Goal: Book appointment/travel/reservation

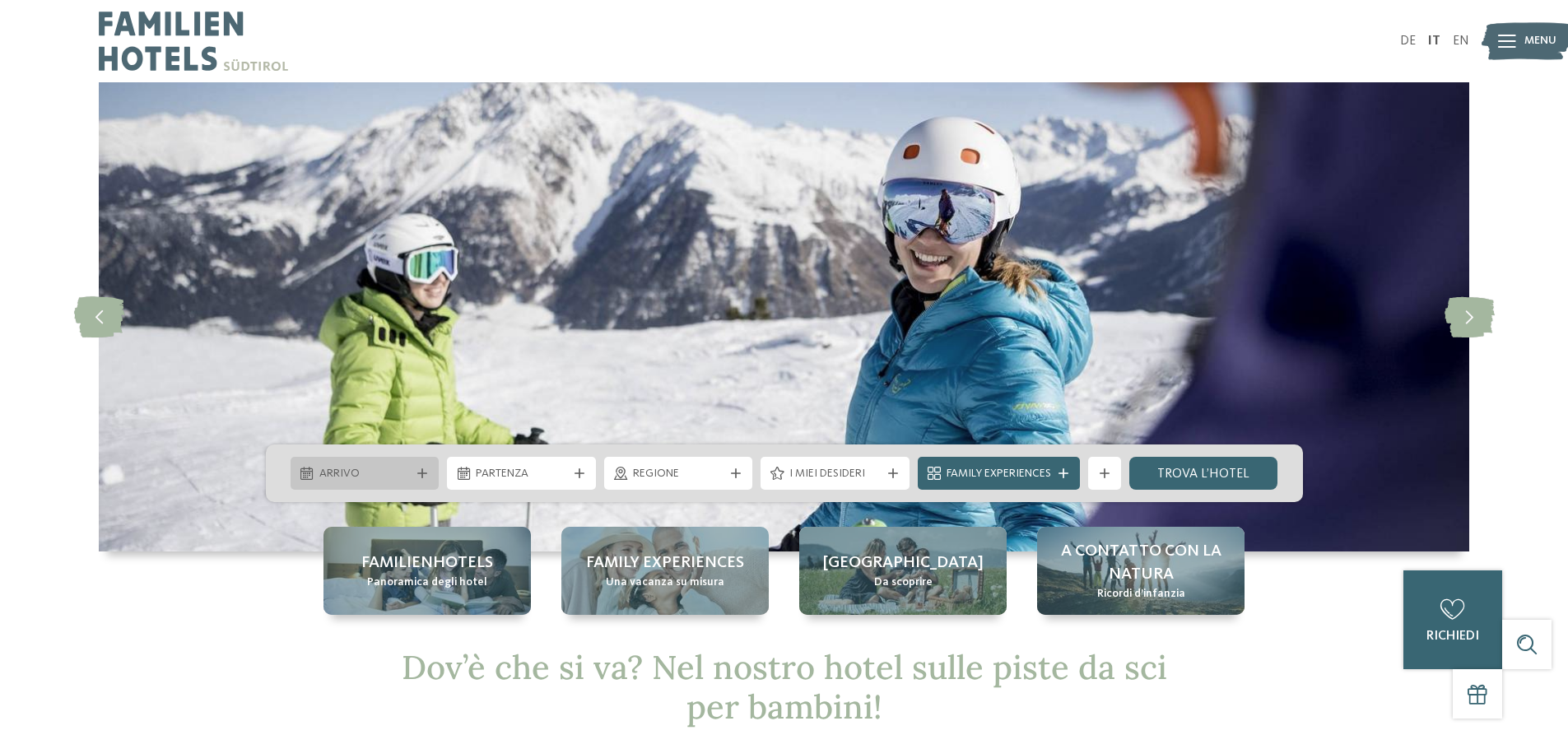
click at [343, 473] on span "Arrivo" at bounding box center [365, 474] width 91 height 17
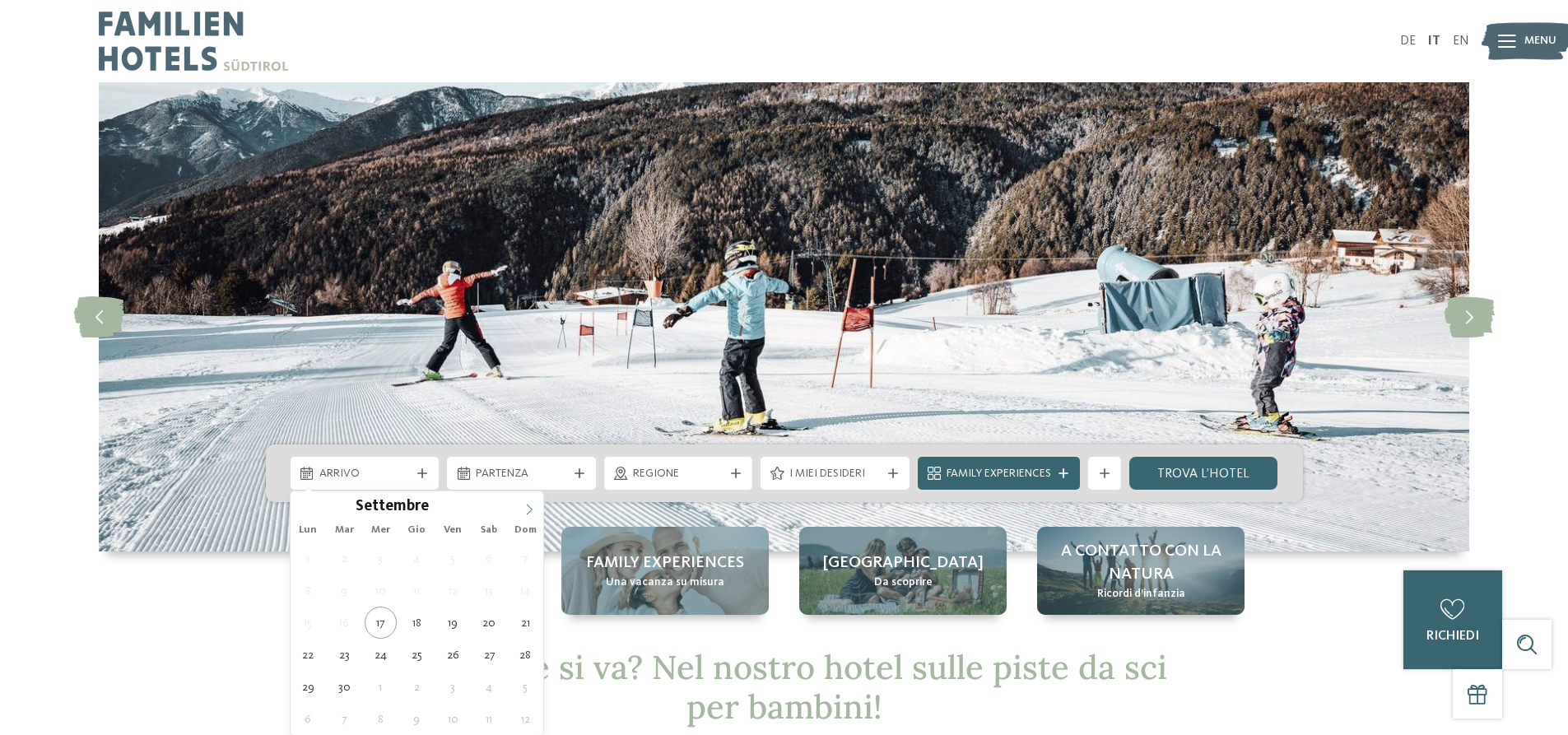
click at [532, 508] on icon at bounding box center [529, 510] width 12 height 12
type input "****"
click at [532, 508] on icon at bounding box center [529, 510] width 12 height 12
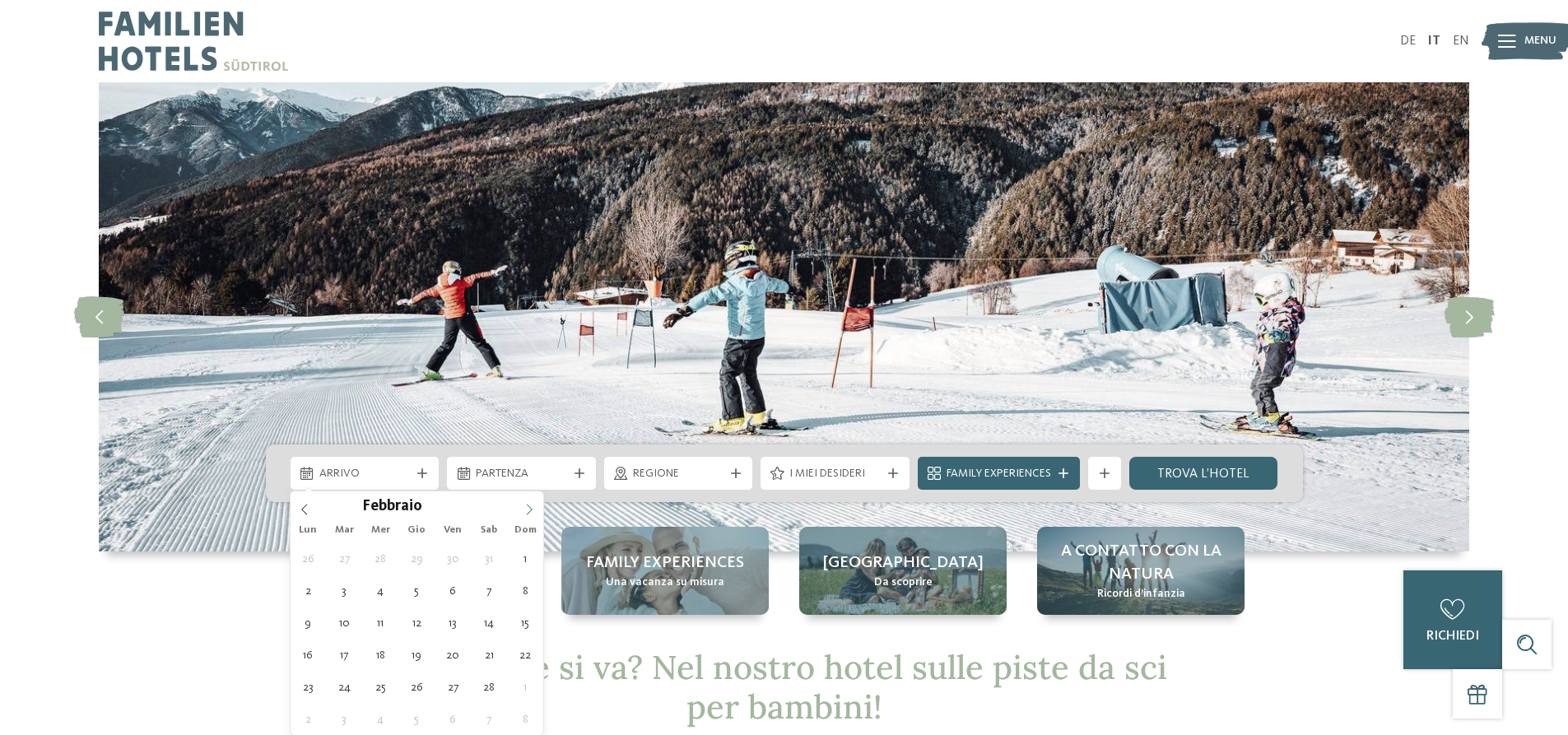
click at [532, 508] on icon at bounding box center [529, 510] width 12 height 12
type div "[DATE]"
type input "****"
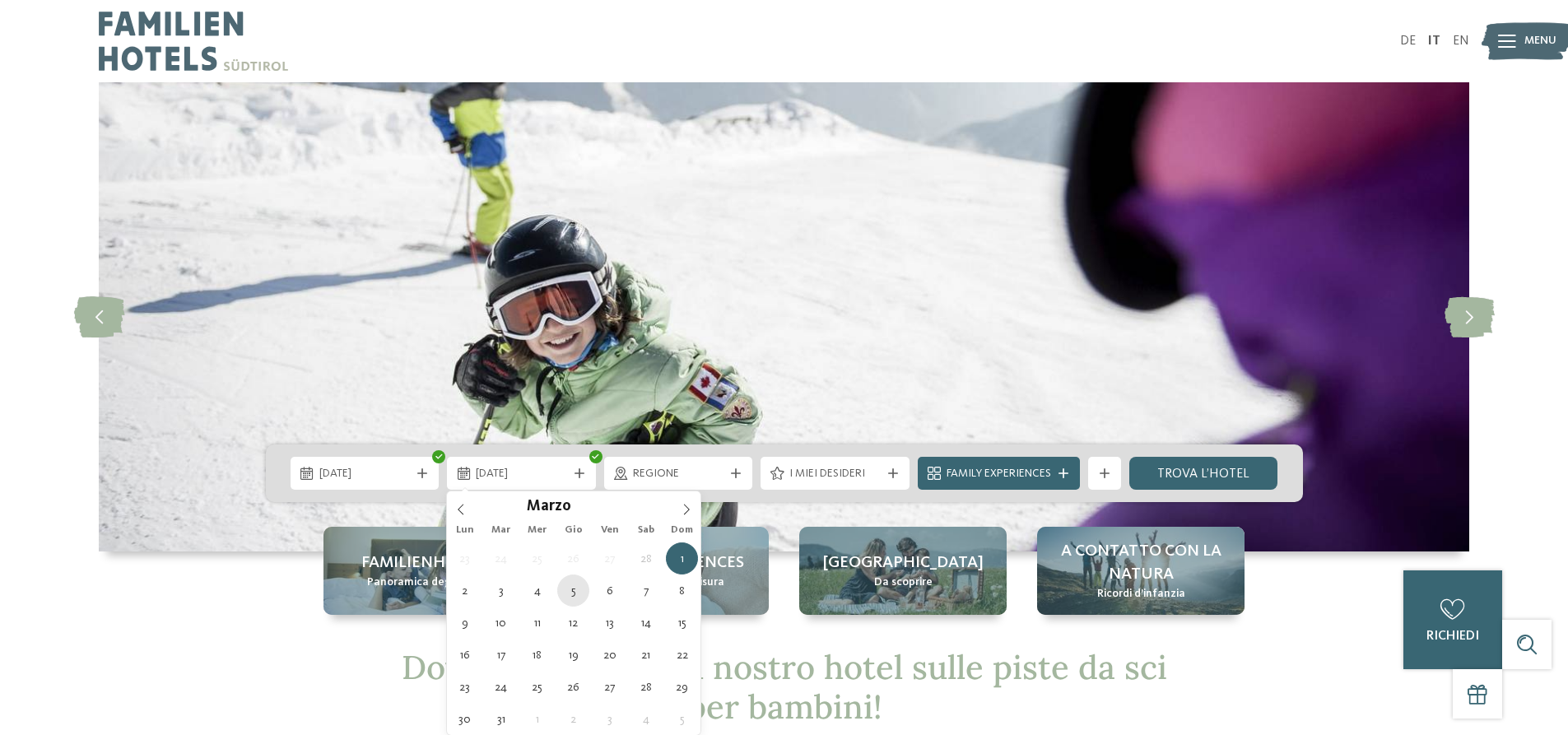
type div "[DATE]"
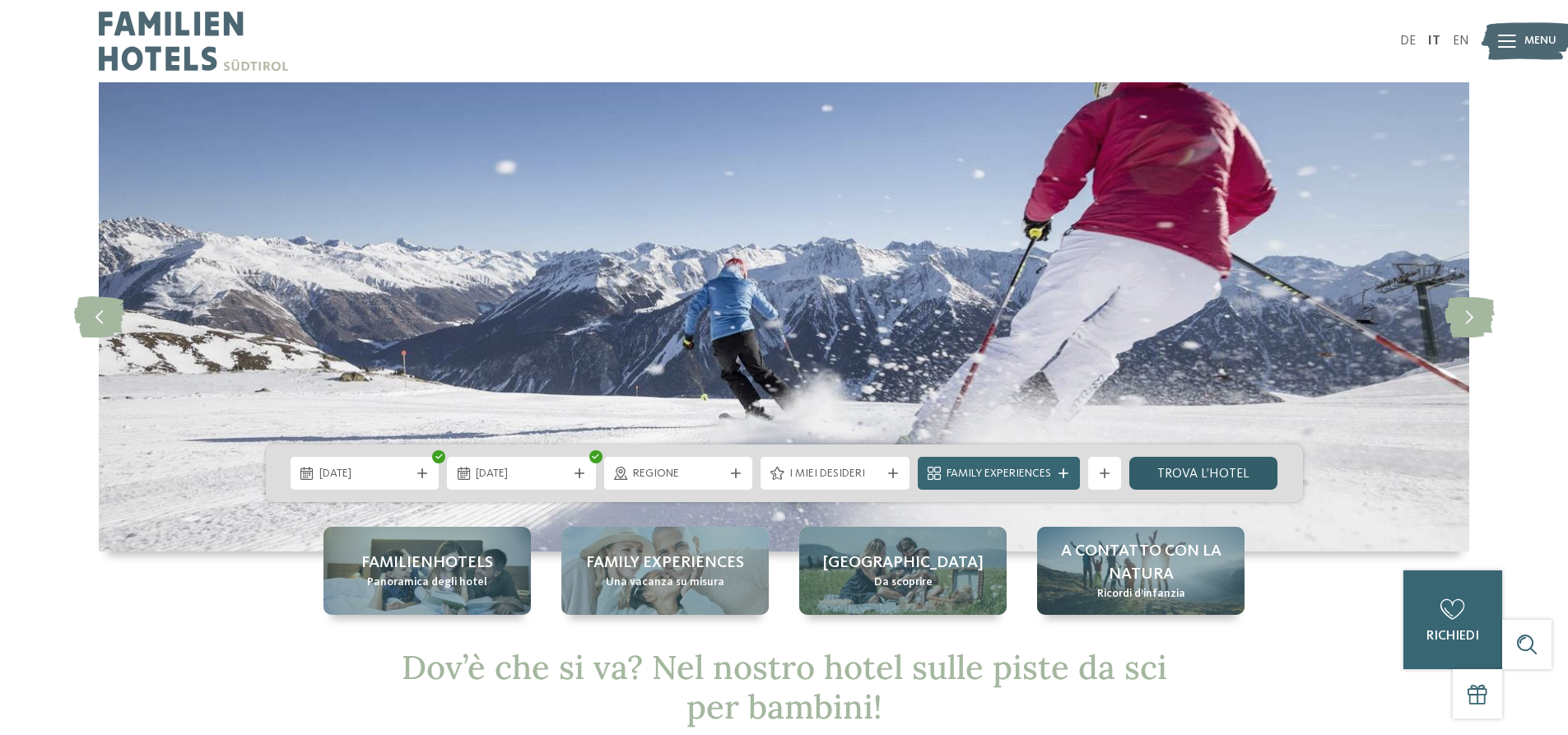
click at [1195, 476] on link "trova l’hotel" at bounding box center [1203, 473] width 149 height 33
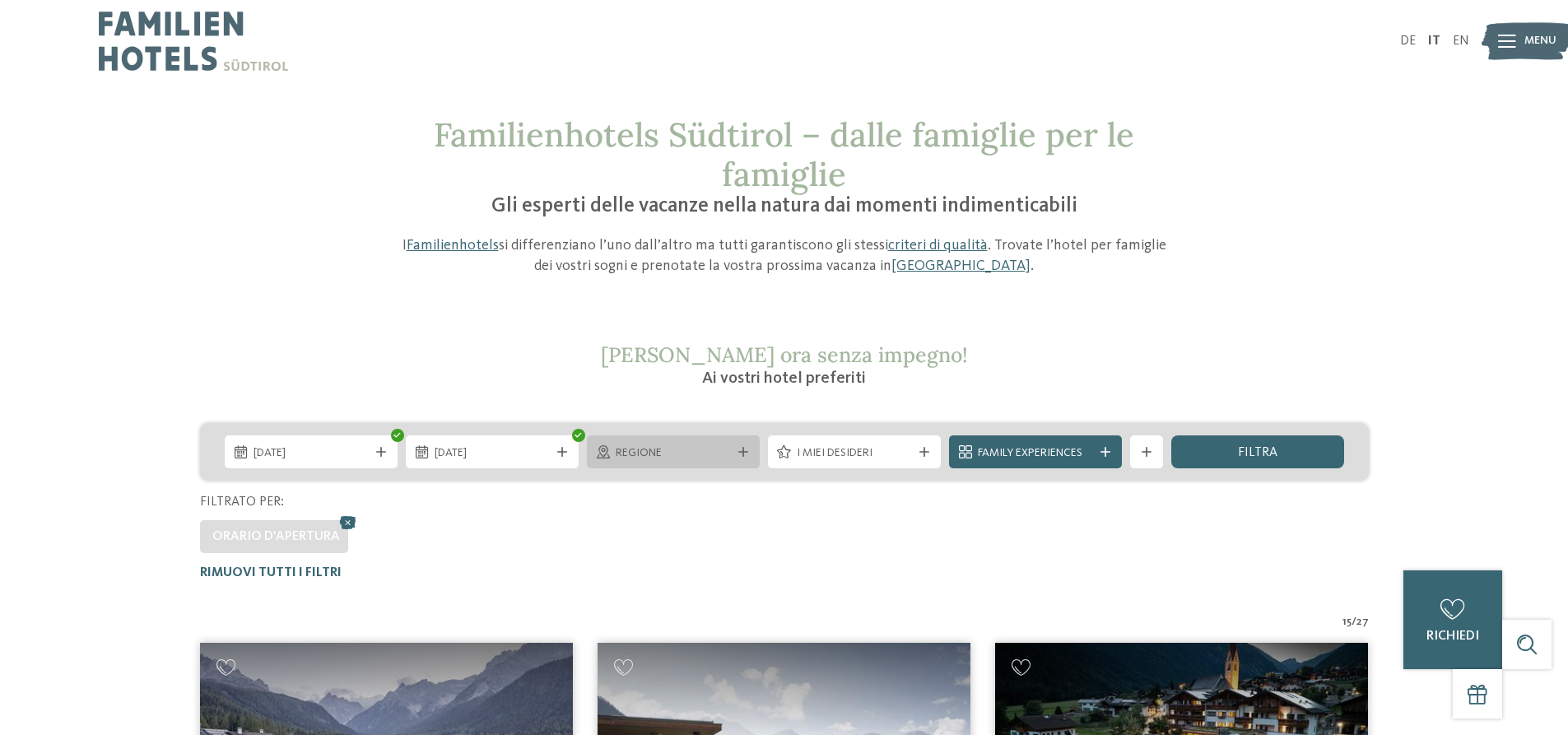
click at [619, 464] on div "Regione" at bounding box center [673, 451] width 173 height 33
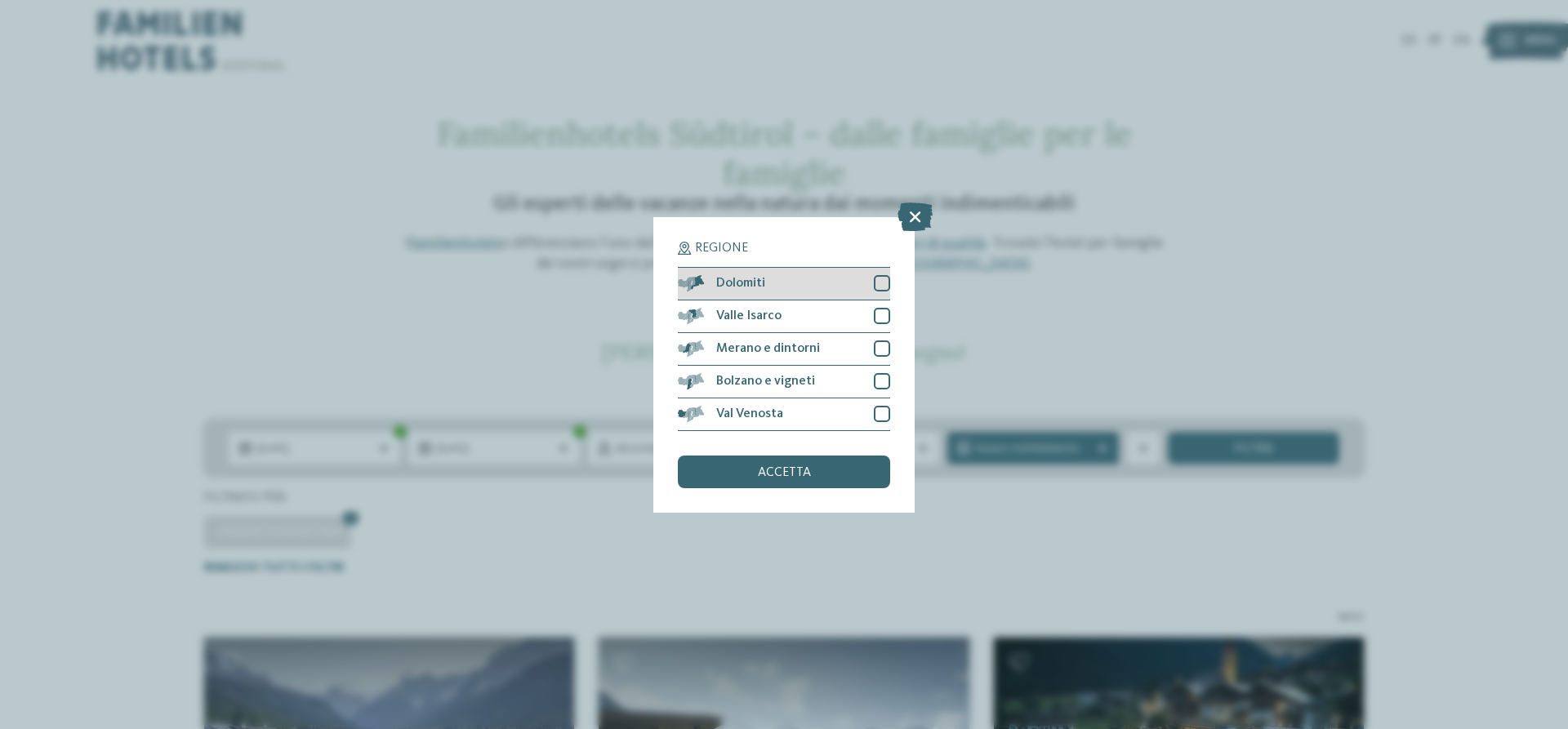
click at [884, 279] on div at bounding box center [882, 284] width 17 height 17
click at [788, 477] on span "accetta" at bounding box center [784, 473] width 53 height 13
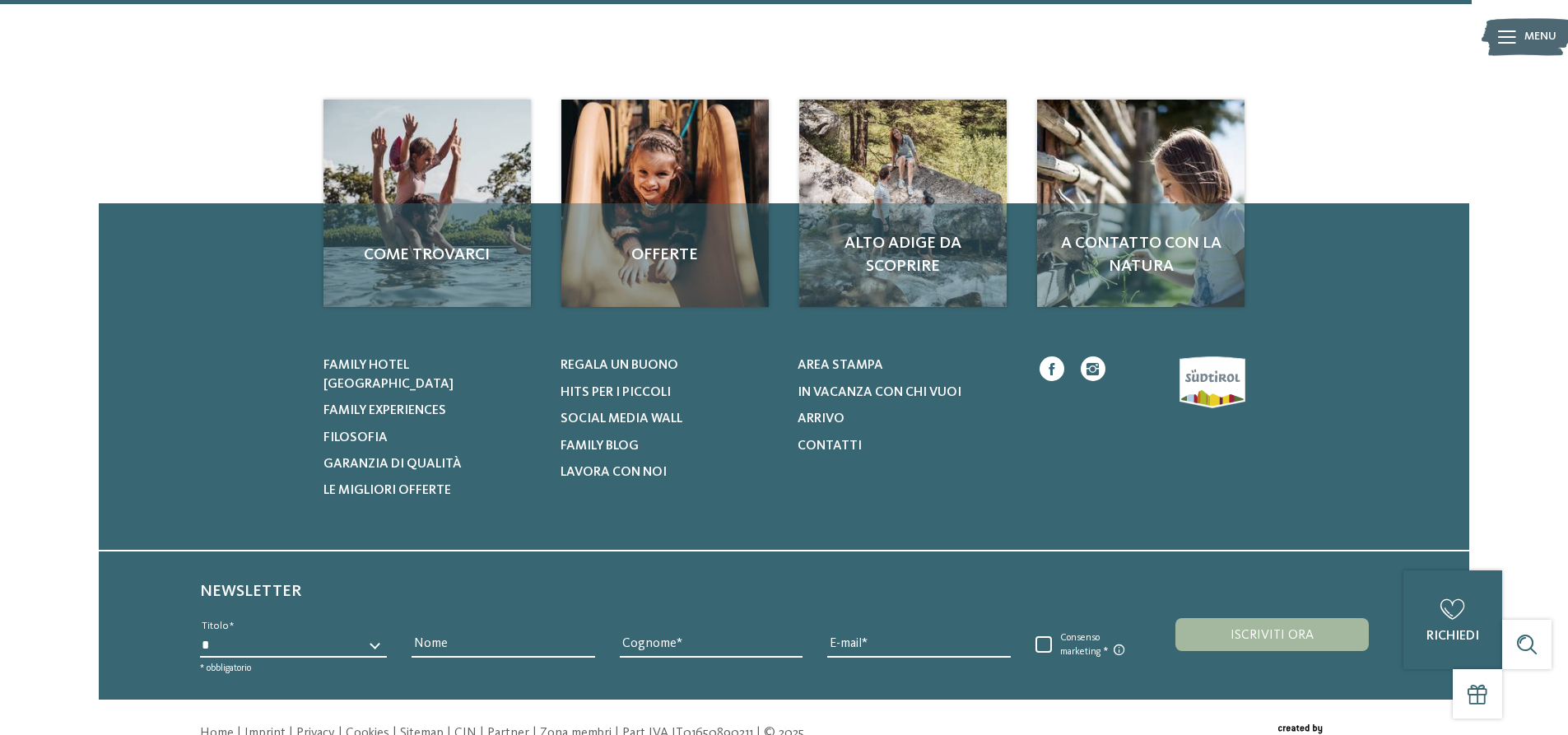
scroll to position [2434, 0]
